Goal: Ask a question

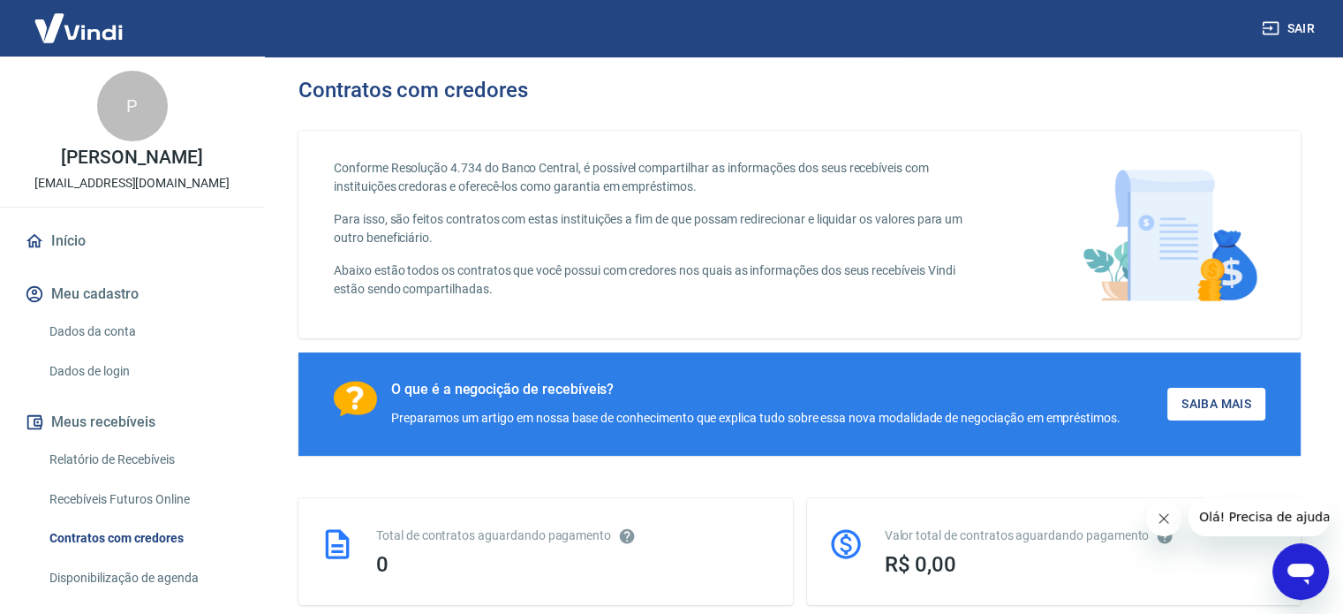
click at [1292, 579] on icon "Abrir janela de mensagens" at bounding box center [1301, 572] width 32 height 32
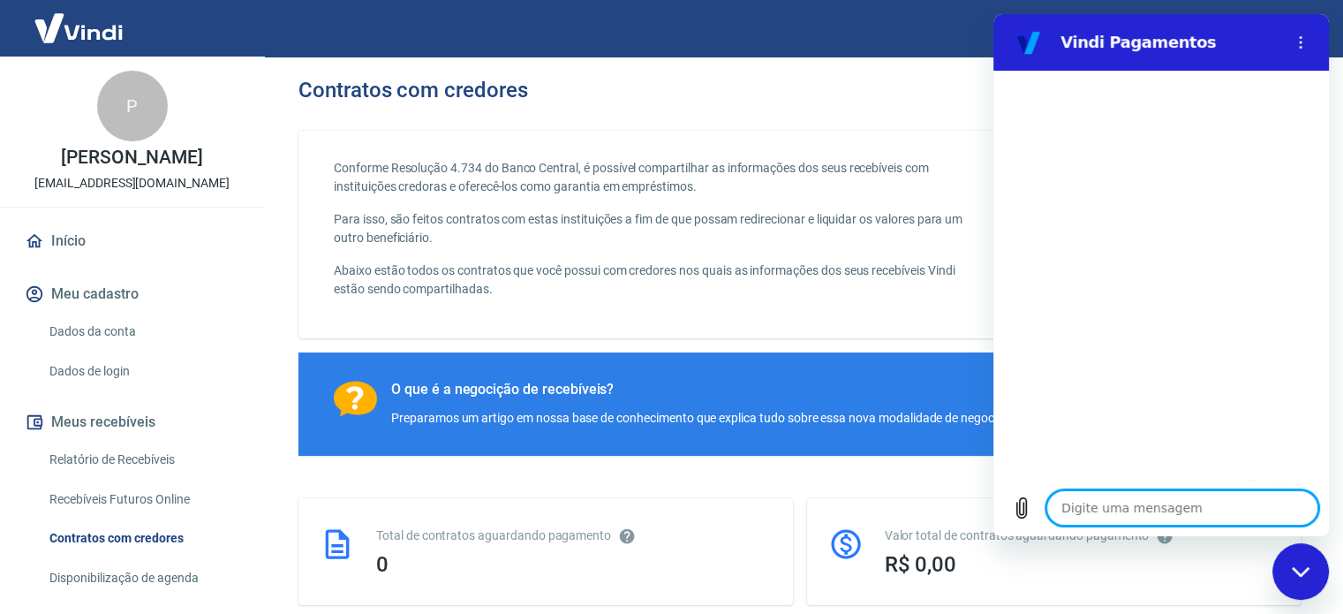
click at [1115, 514] on textarea at bounding box center [1183, 507] width 272 height 35
type textarea "o"
type textarea "x"
type textarea "oi"
type textarea "x"
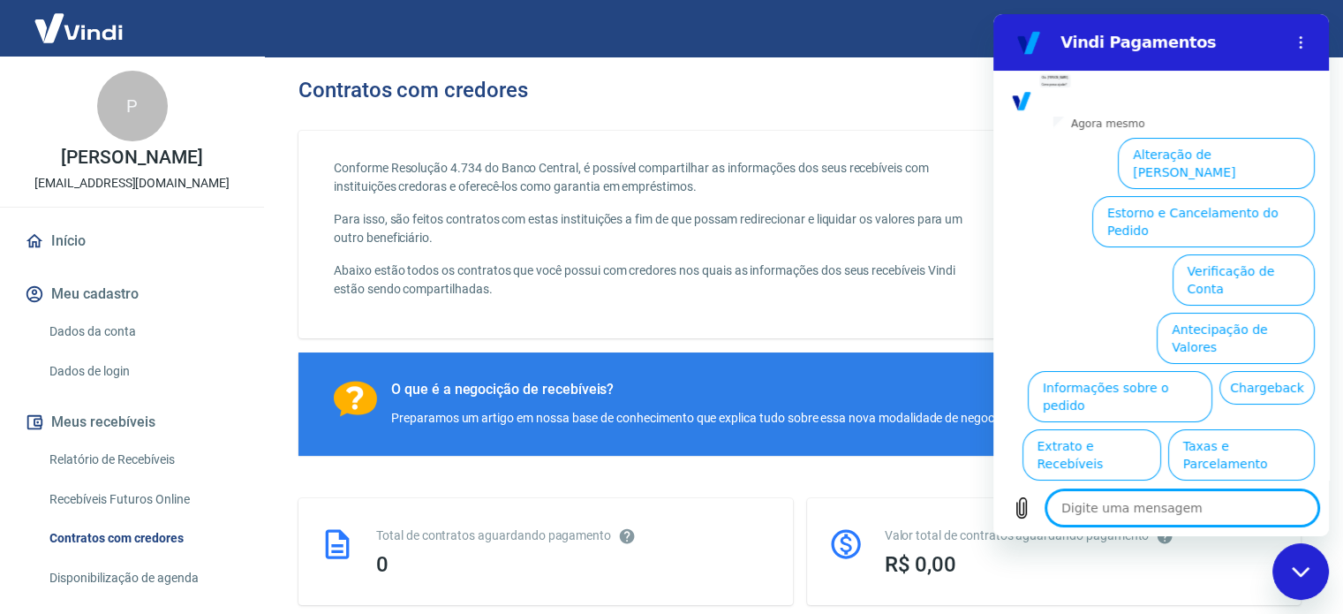
scroll to position [134, 0]
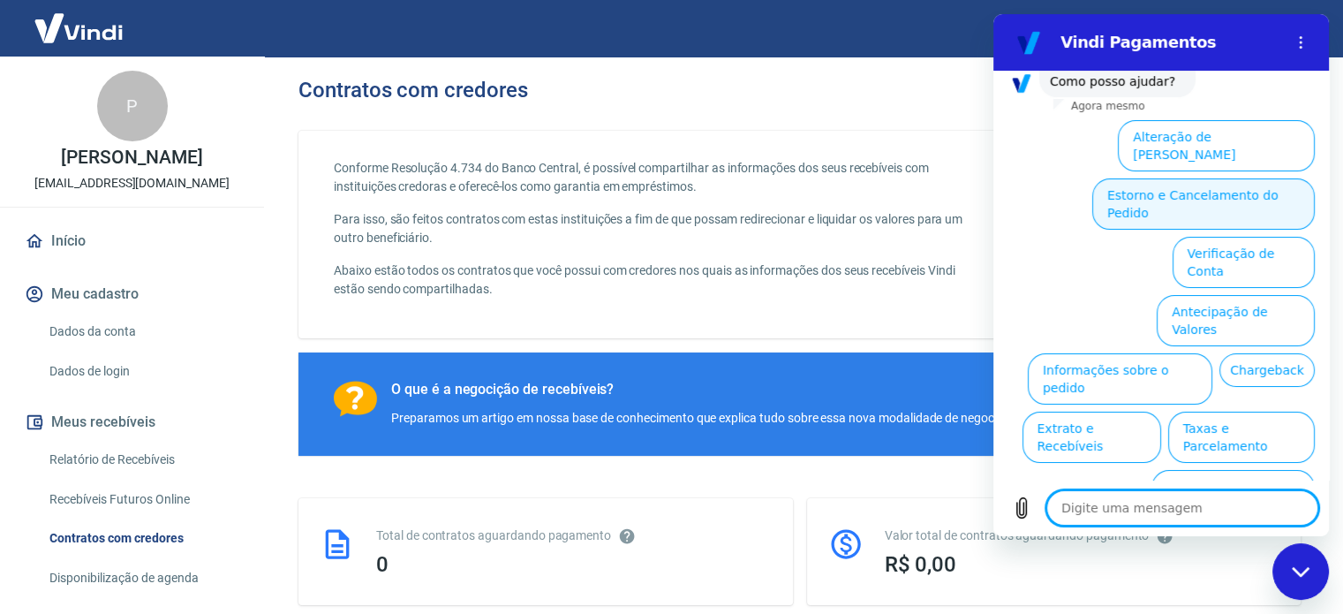
click at [1138, 178] on button "Estorno e Cancelamento do Pedido" at bounding box center [1204, 203] width 223 height 51
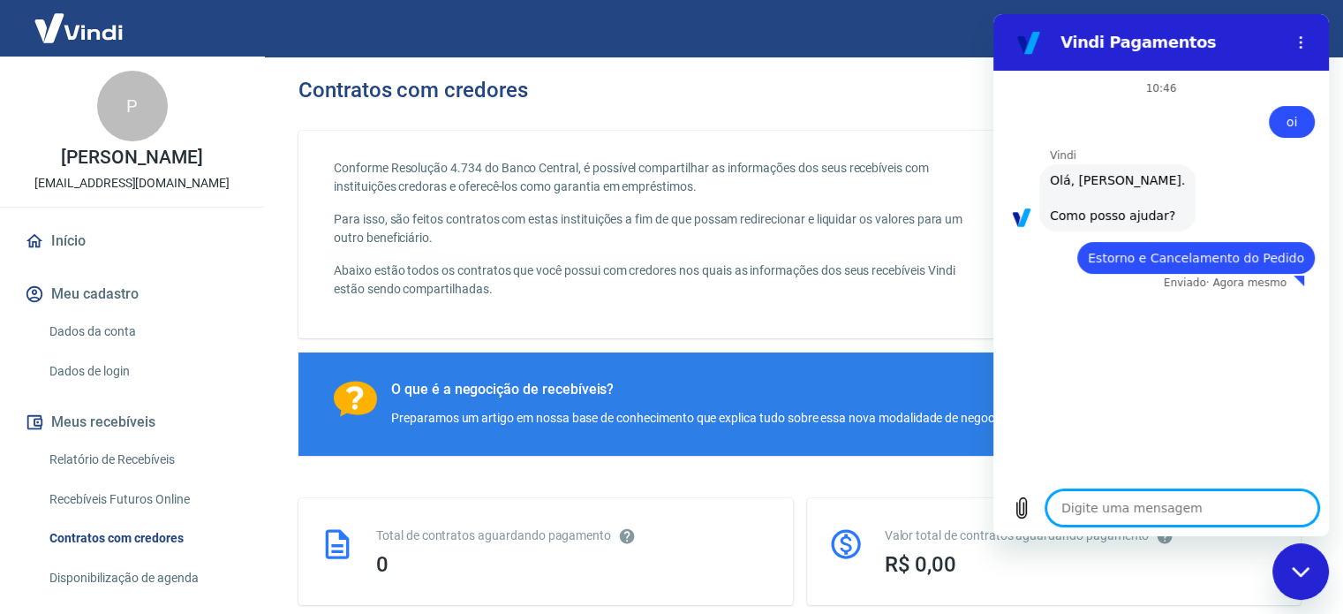
type textarea "x"
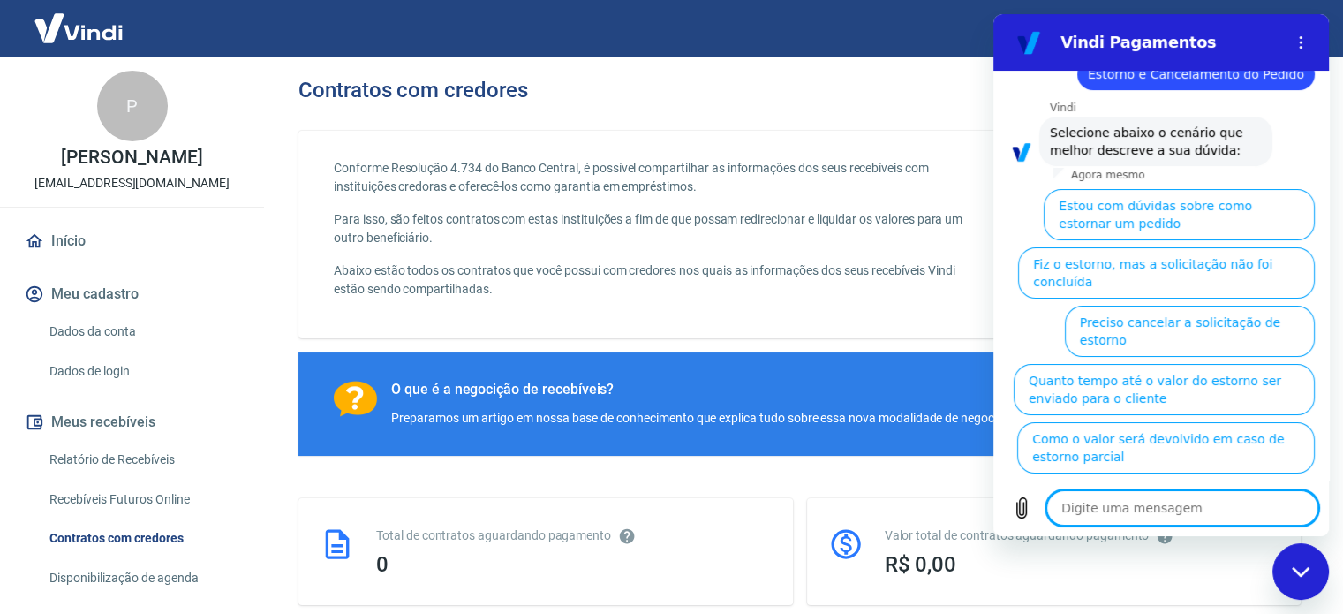
scroll to position [185, 0]
type textarea "o"
type textarea "x"
type textarea "ou"
type textarea "x"
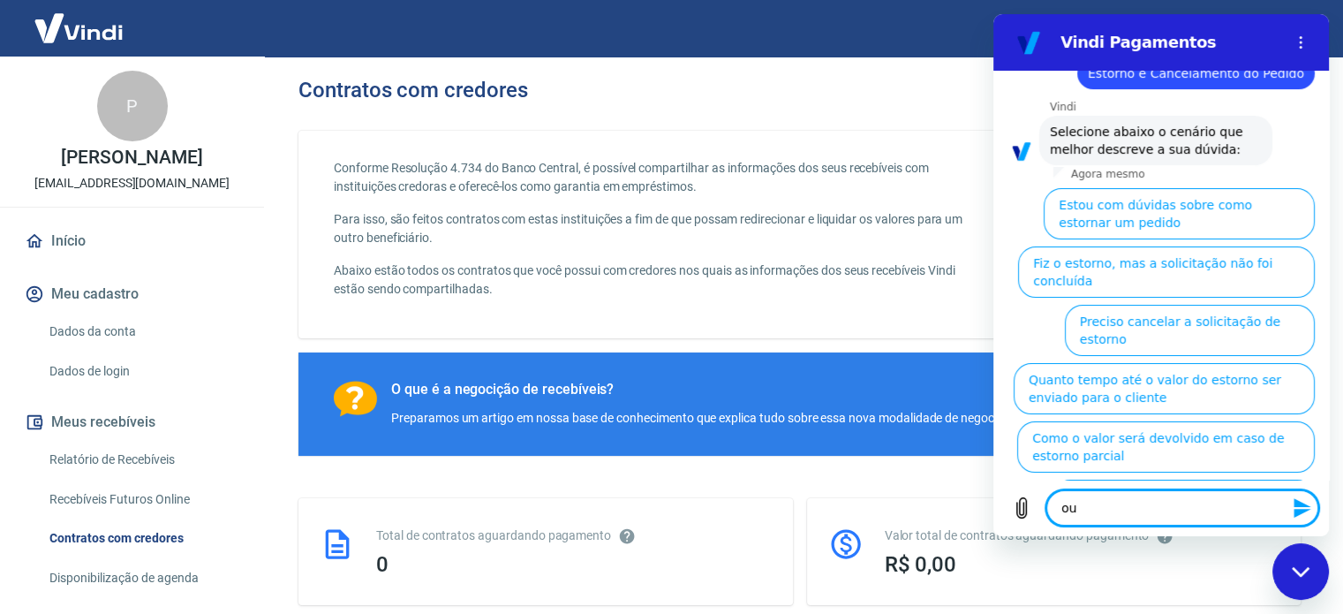
type textarea "o"
type textarea "x"
type textarea "f"
type textarea "x"
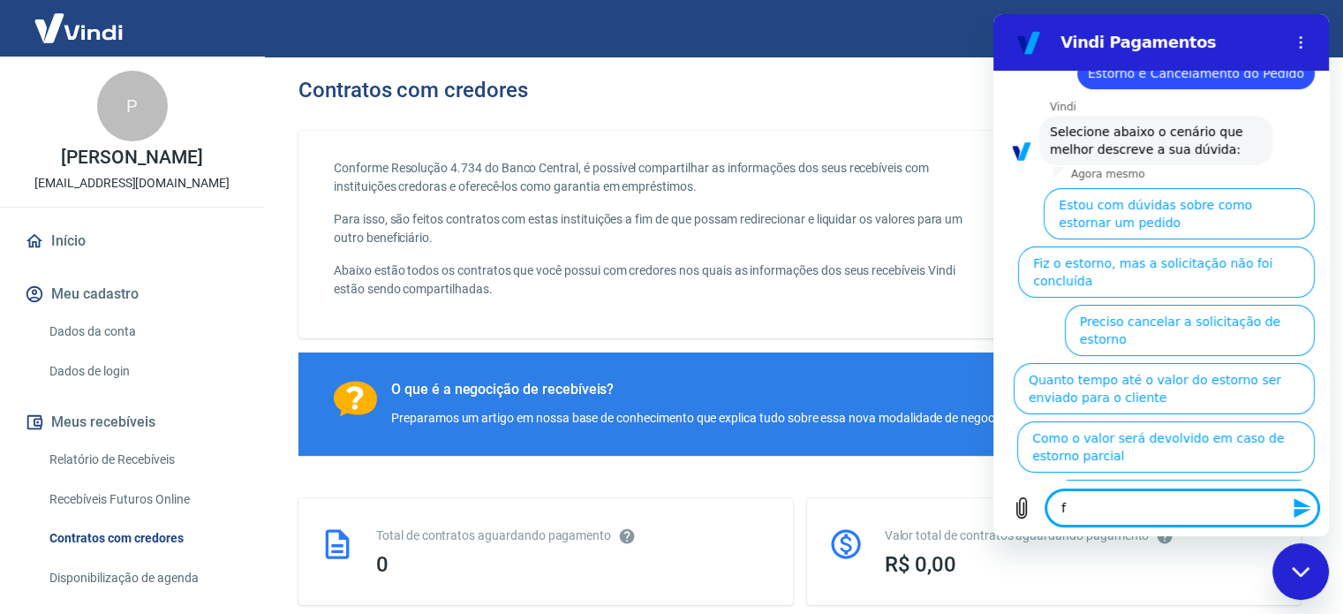
type textarea "fa"
type textarea "x"
type textarea "fal"
type textarea "x"
type textarea "fala"
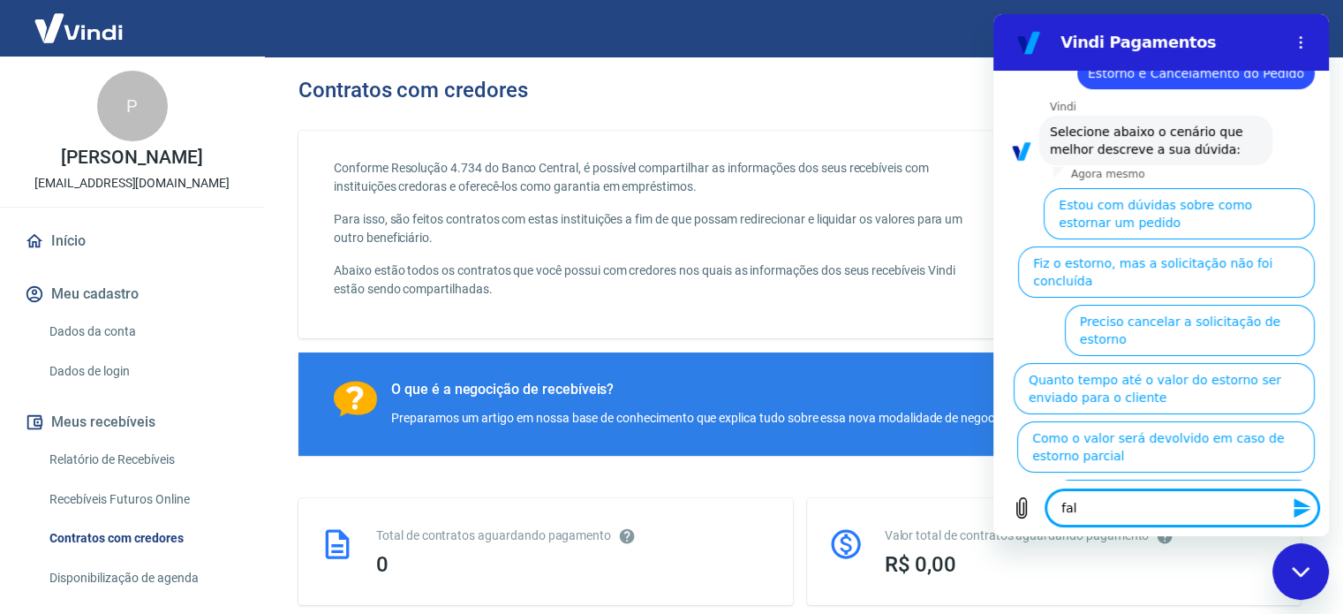
type textarea "x"
type textarea "falar"
type textarea "x"
type textarea "falar"
type textarea "x"
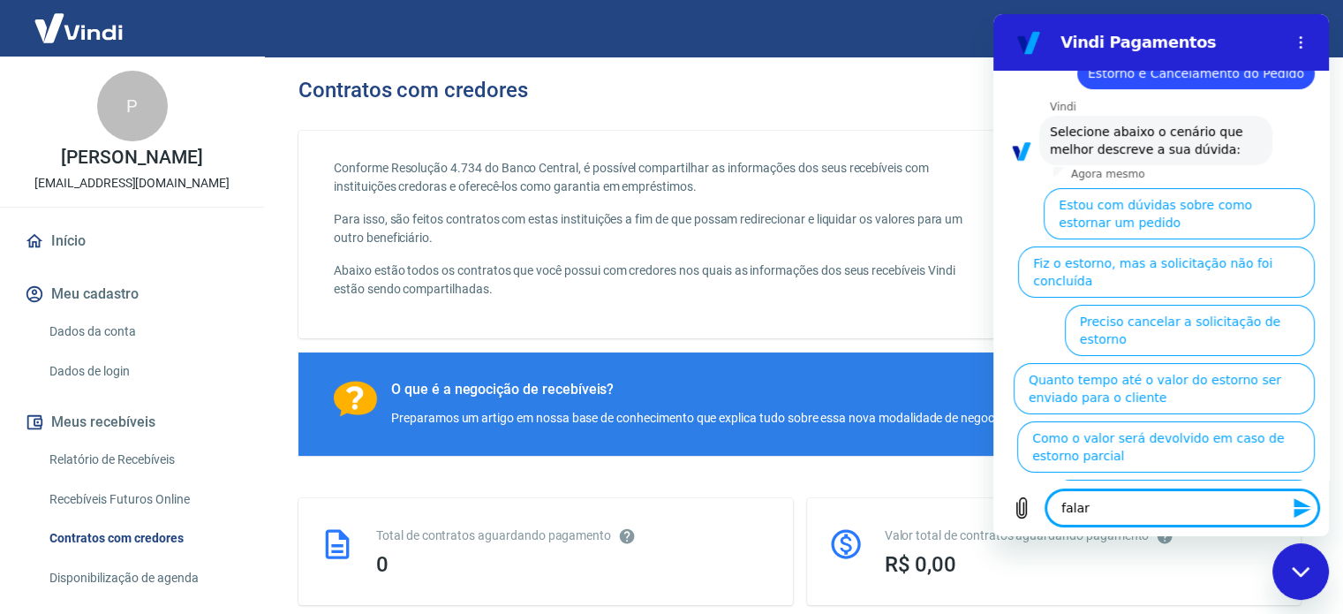
type textarea "falar c"
type textarea "x"
type textarea "falar co"
type textarea "x"
type textarea "falar com"
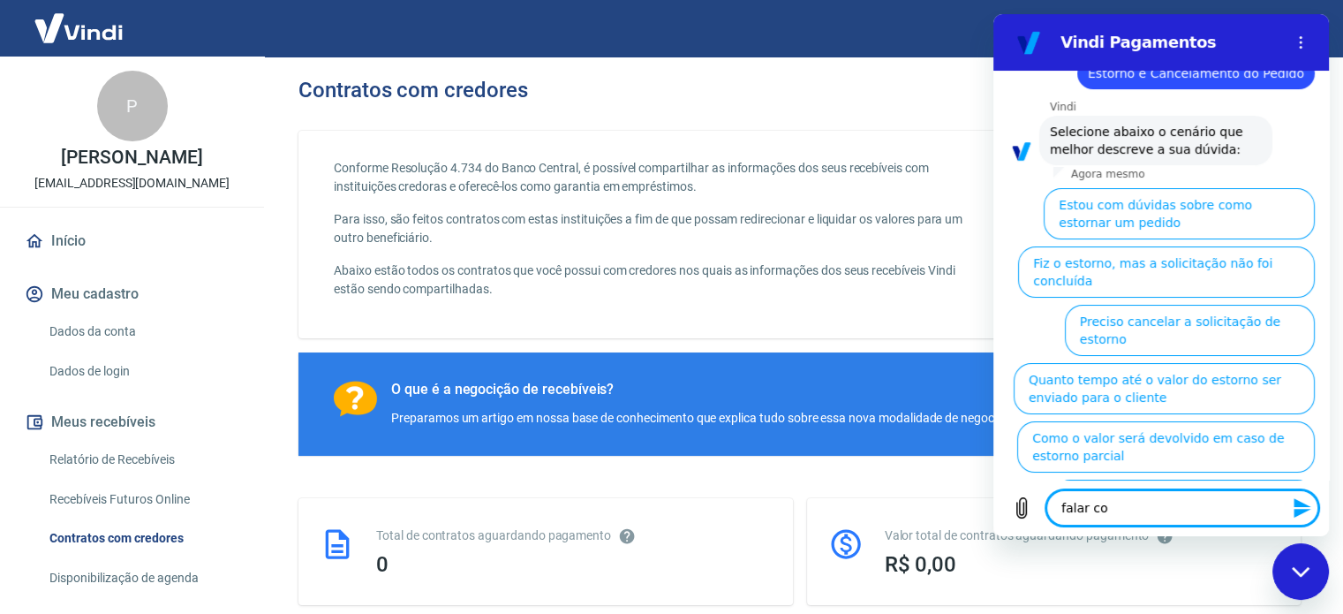
type textarea "x"
type textarea "falar com"
type textarea "x"
type textarea "falar com a"
type textarea "x"
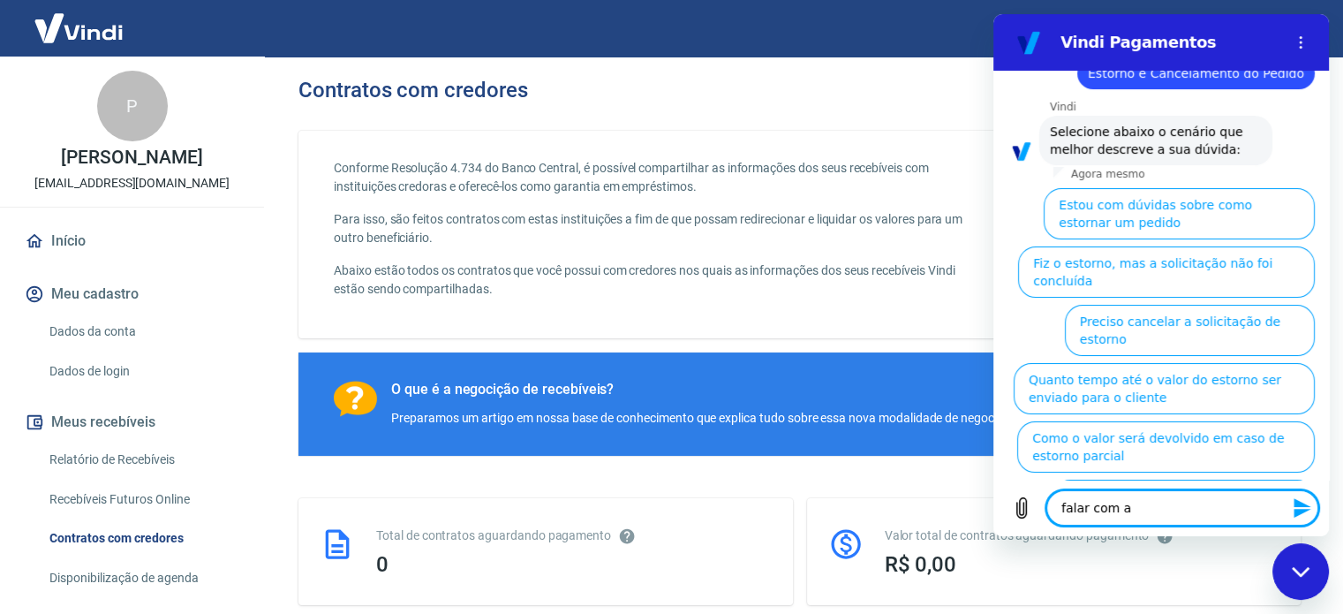
type textarea "falar com at"
type textarea "x"
type textarea "falar com ate"
type textarea "x"
type textarea "falar com aten"
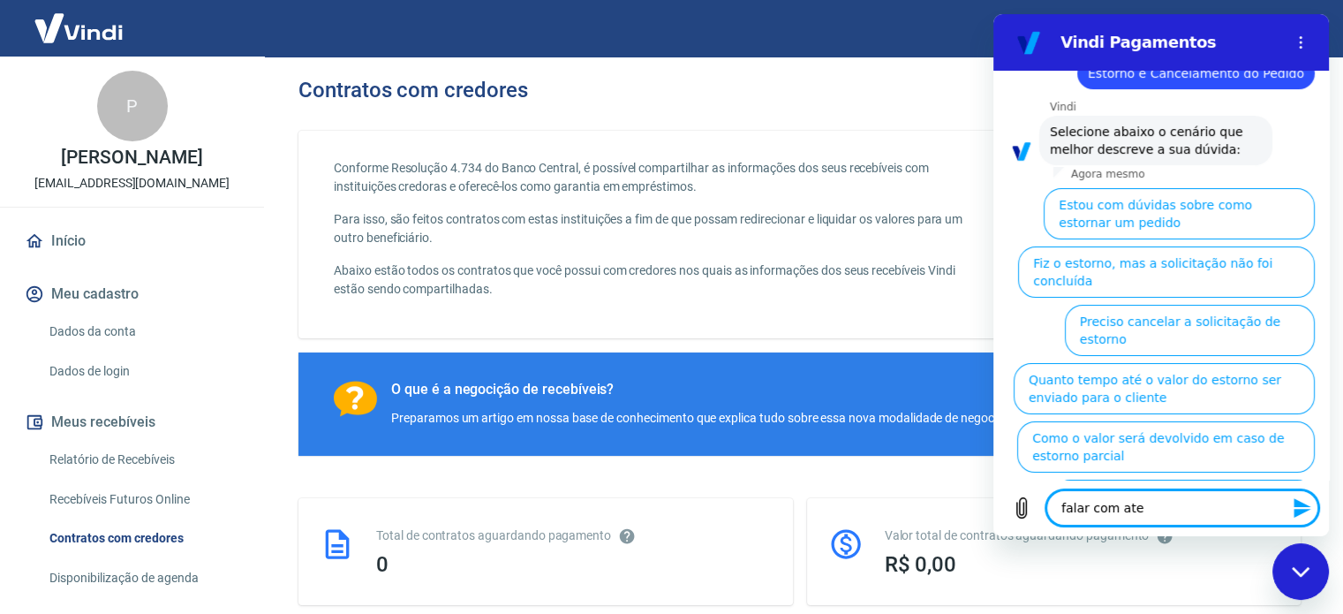
type textarea "x"
type textarea "falar com atend"
type textarea "x"
type textarea "falar com atende"
type textarea "x"
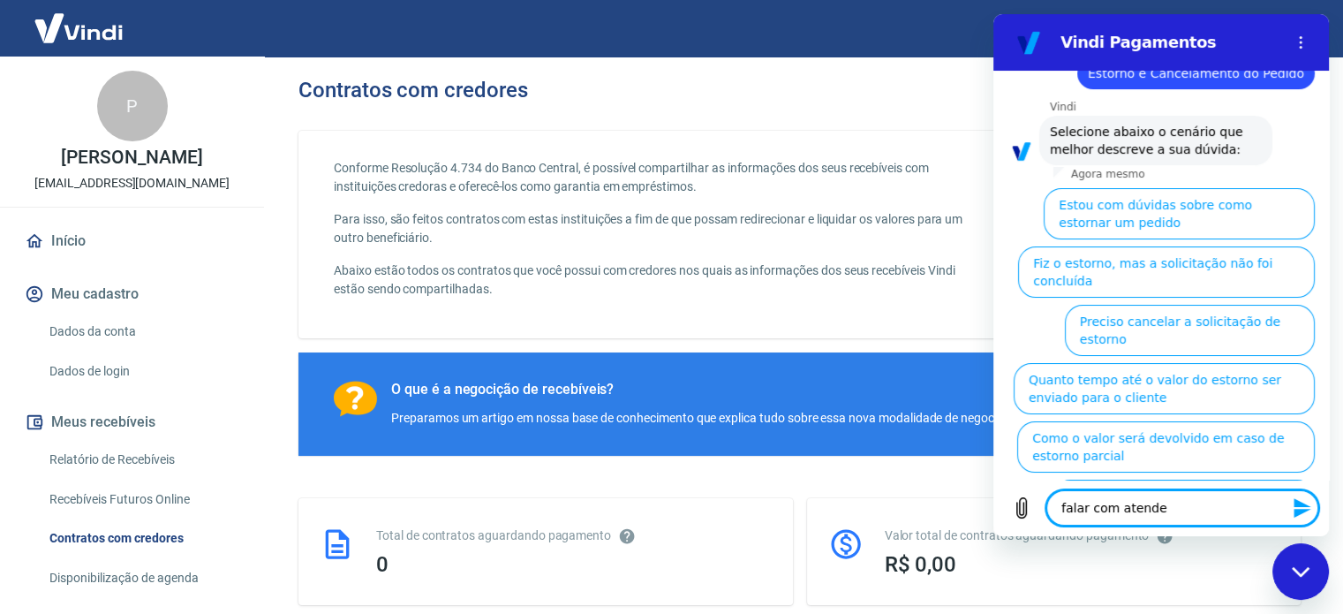
type textarea "falar com atenden"
type textarea "x"
type textarea "falar com atendent"
type textarea "x"
type textarea "falar com atendente"
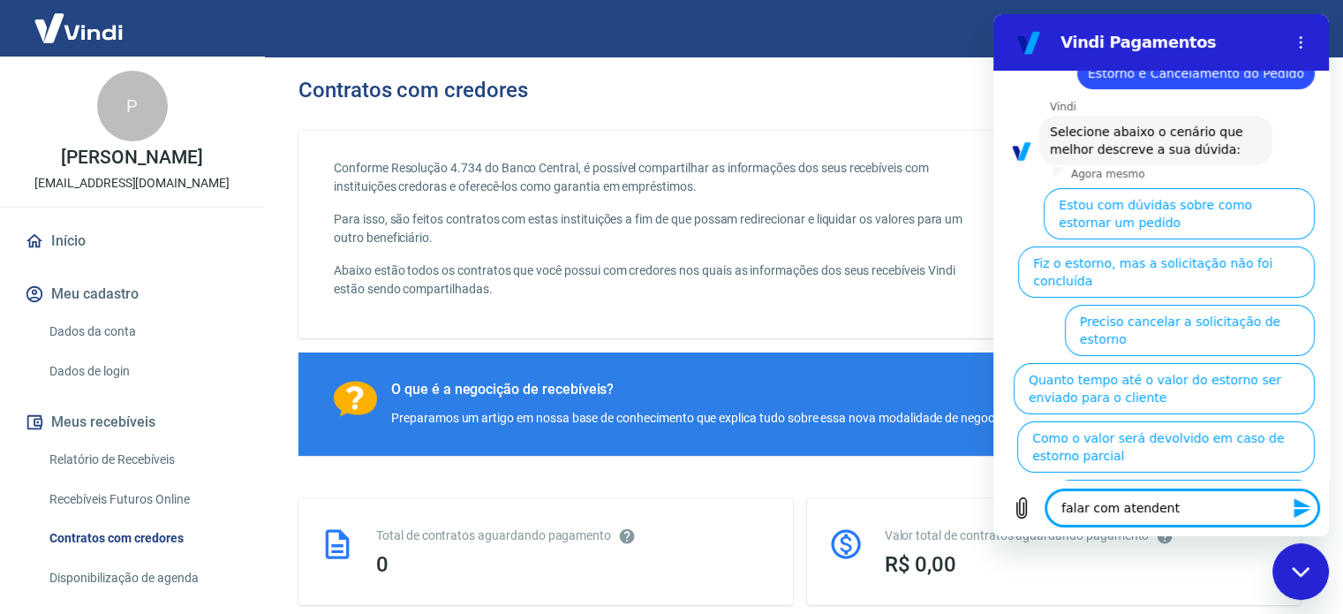
type textarea "x"
type textarea "falar com atendente"
type textarea "x"
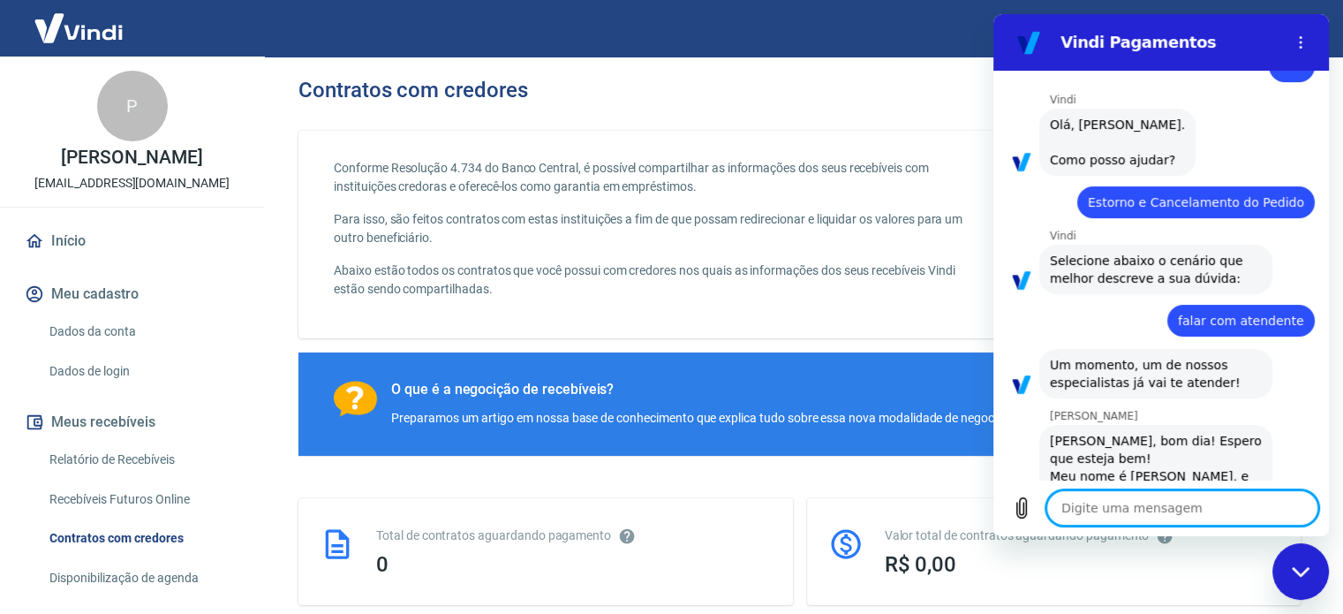
scroll to position [106, 0]
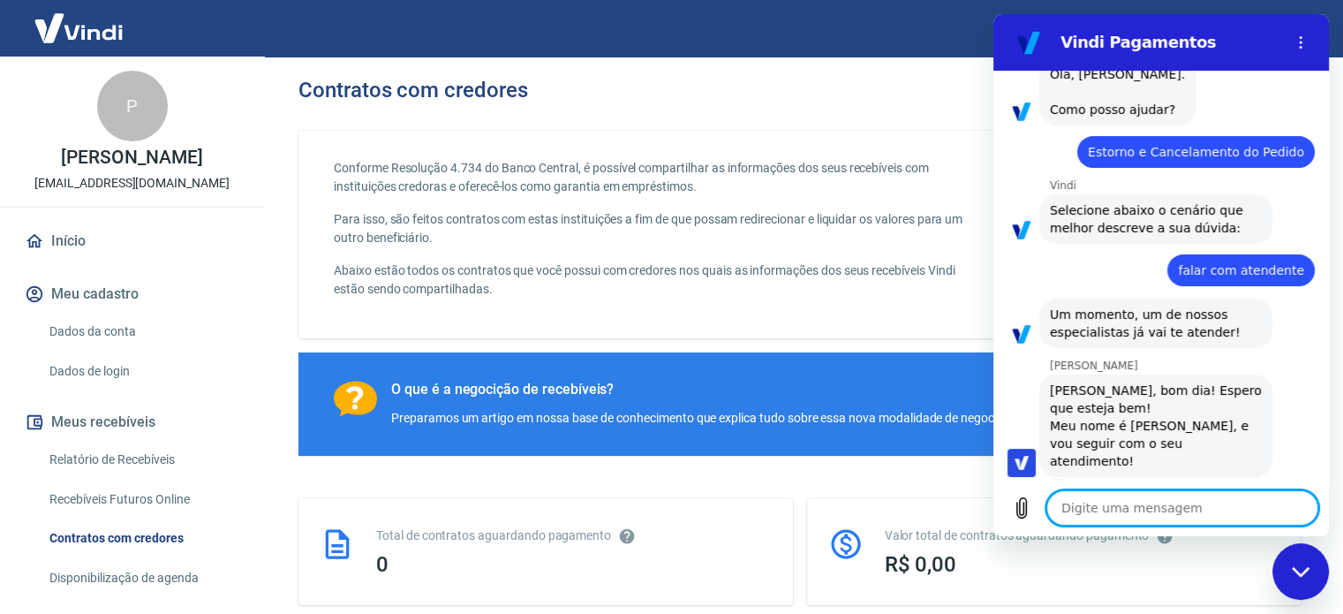
type textarea "x"
type textarea "O"
type textarea "x"
type textarea "Ol"
type textarea "x"
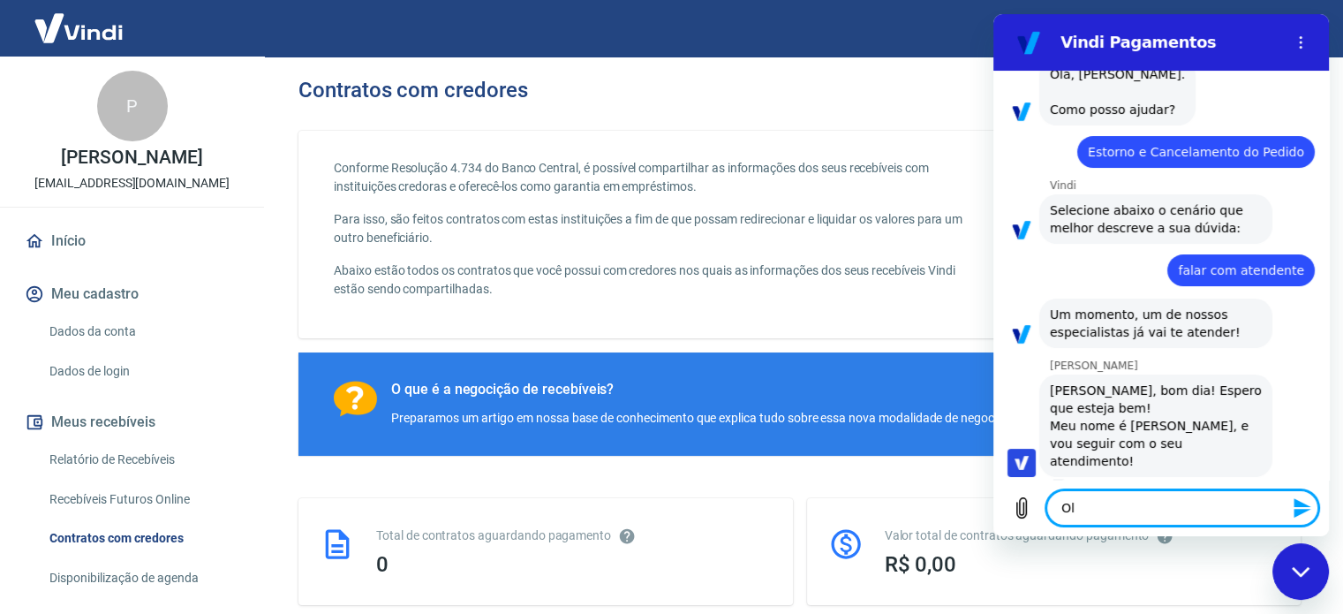
type textarea "Olá"
type textarea "x"
type textarea "Olá"
type textarea "x"
type textarea "Olá b"
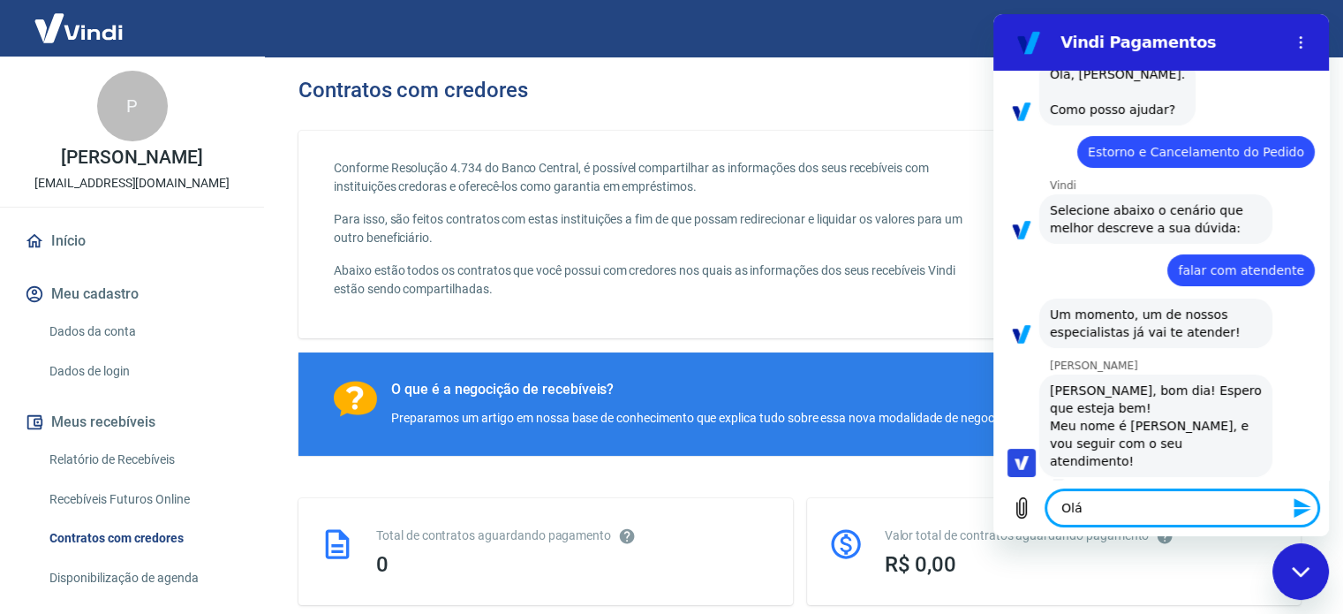
type textarea "x"
type textarea "Olá bo"
type textarea "x"
type textarea "Olá bom"
type textarea "x"
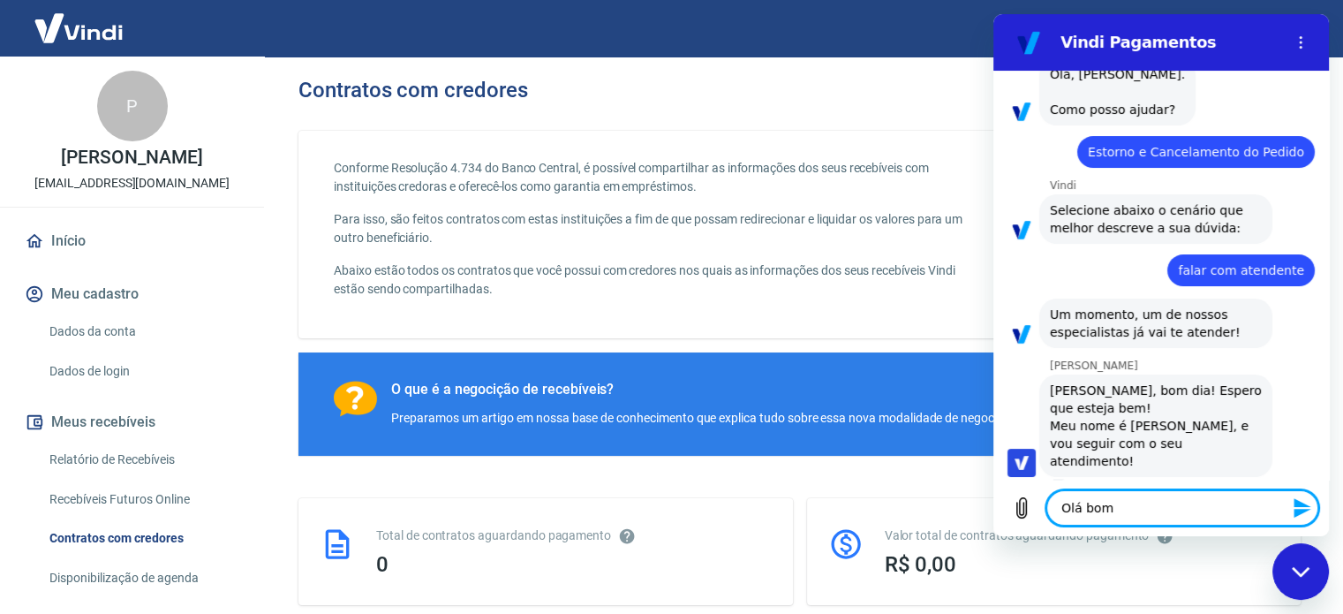
type textarea "Olá bom"
type textarea "x"
type textarea "Olá bom d"
type textarea "x"
type textarea "Olá bom di"
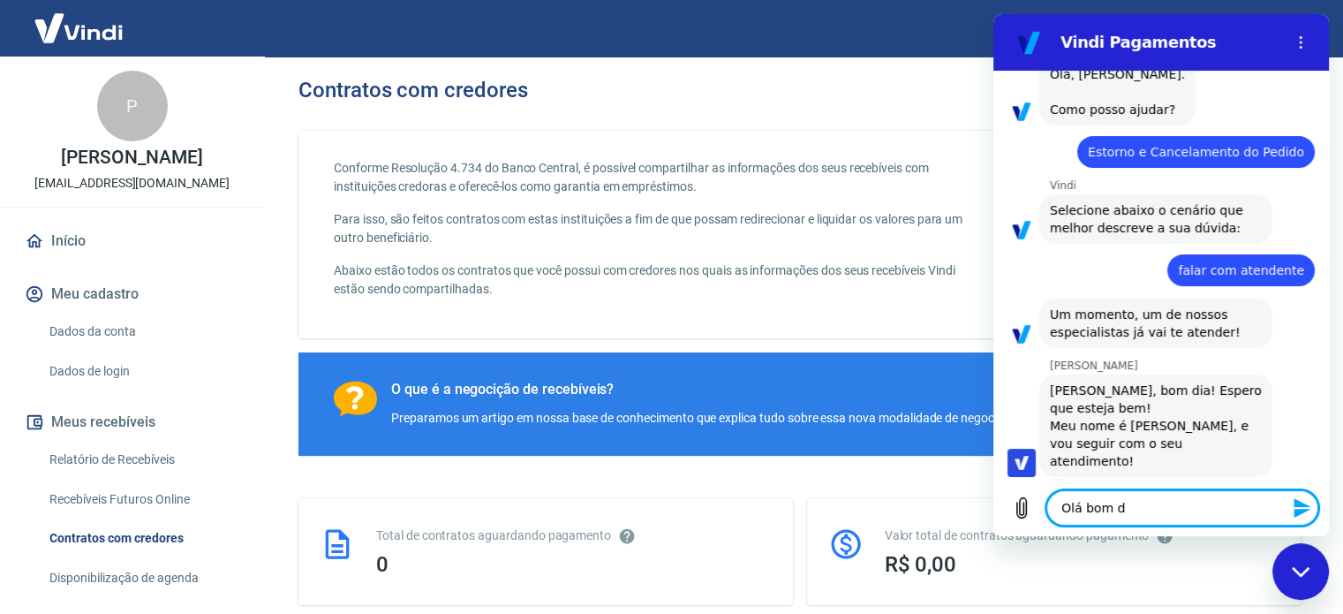
type textarea "x"
type textarea "Olá bom dia"
type textarea "x"
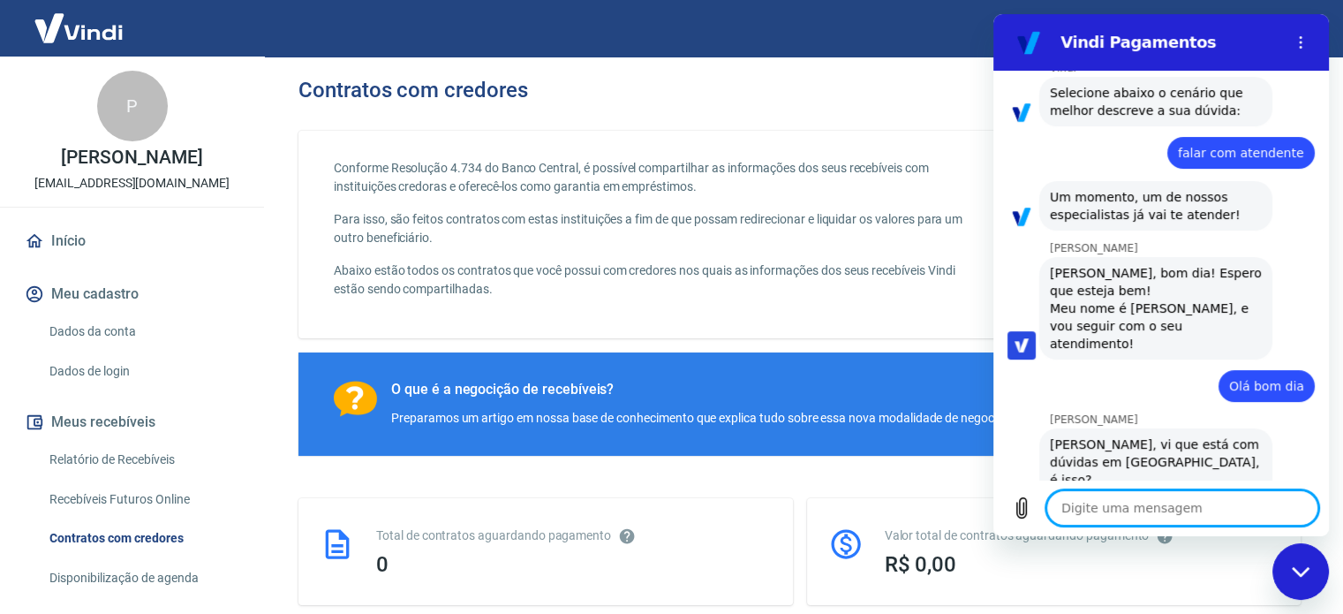
scroll to position [258, 0]
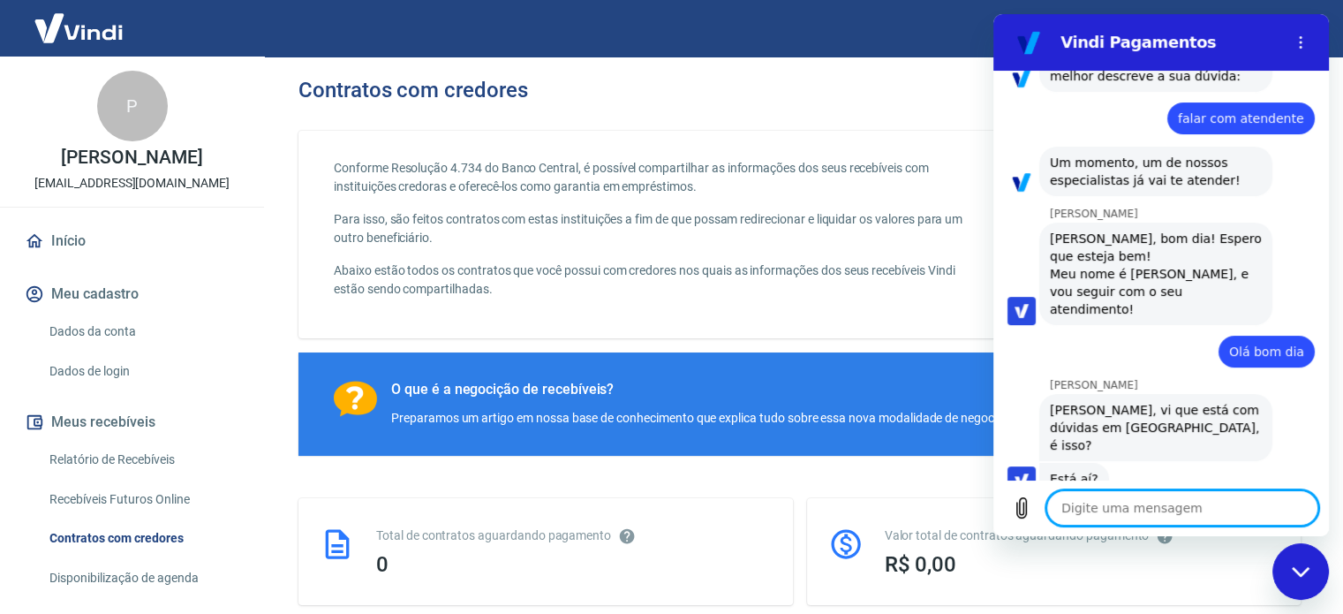
click at [1292, 575] on icon "Fechar janela de mensagens" at bounding box center [1301, 571] width 19 height 11
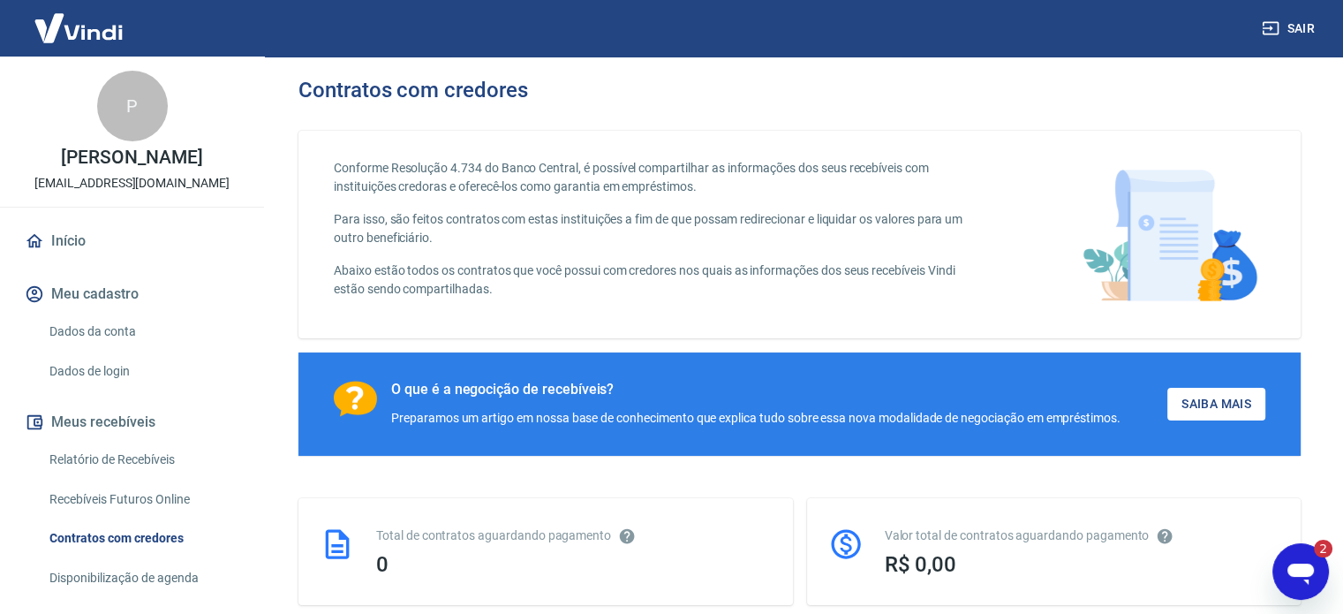
scroll to position [0, 0]
type textarea "x"
